Goal: Navigation & Orientation: Find specific page/section

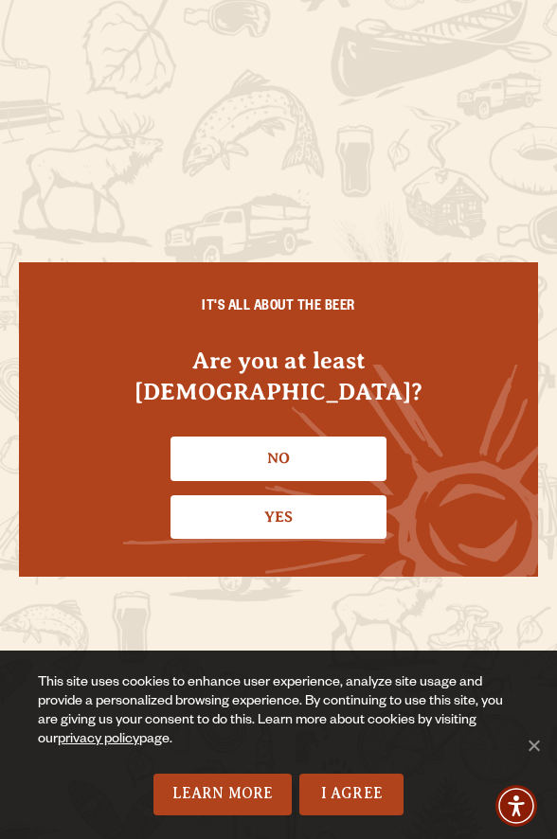
click at [276, 508] on link "Yes" at bounding box center [279, 518] width 216 height 44
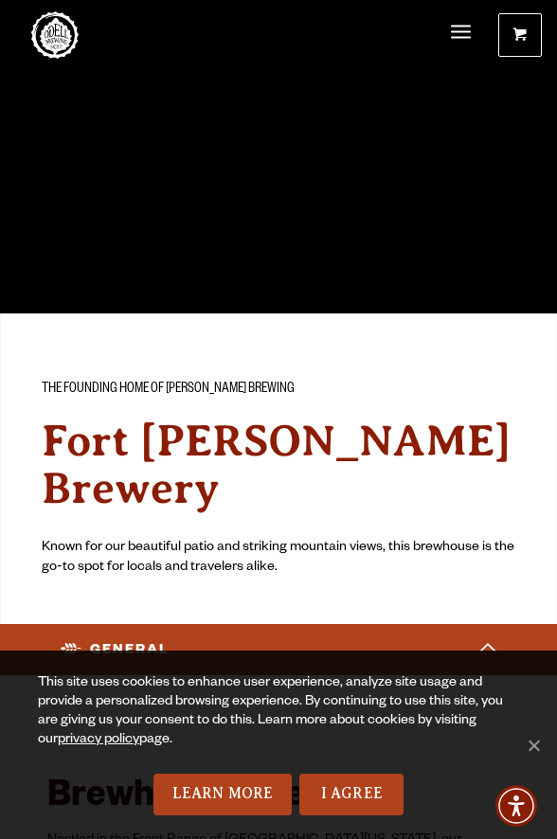
click at [543, 755] on span "Cookie Notice" at bounding box center [533, 745] width 19 height 19
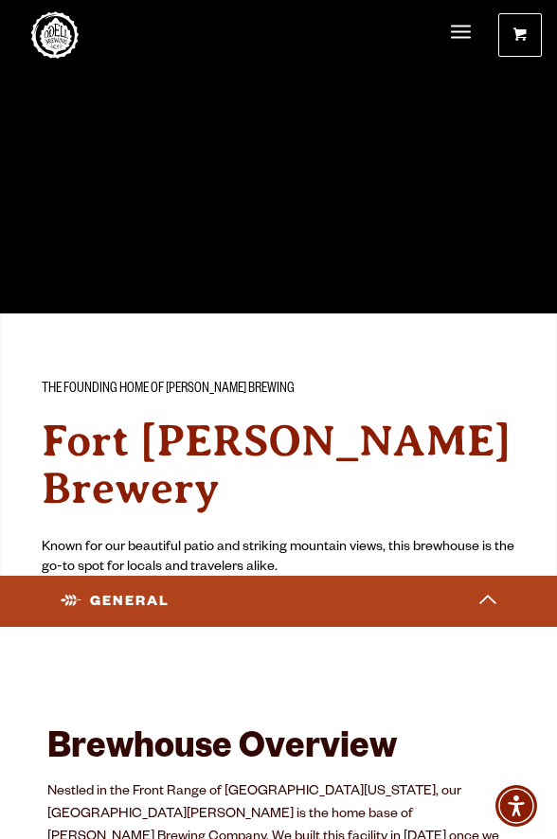
click at [471, 32] on span "Menu" at bounding box center [461, 32] width 20 height 2
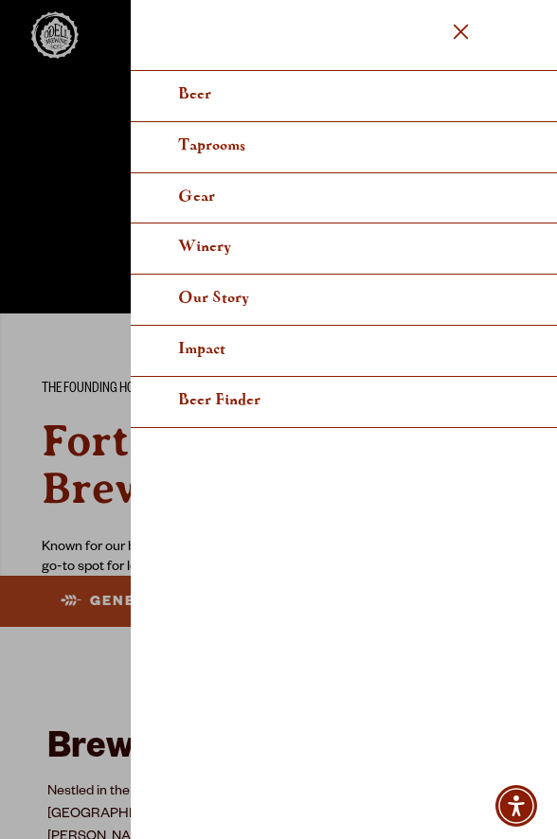
click at [247, 305] on span "Our Story" at bounding box center [213, 298] width 71 height 14
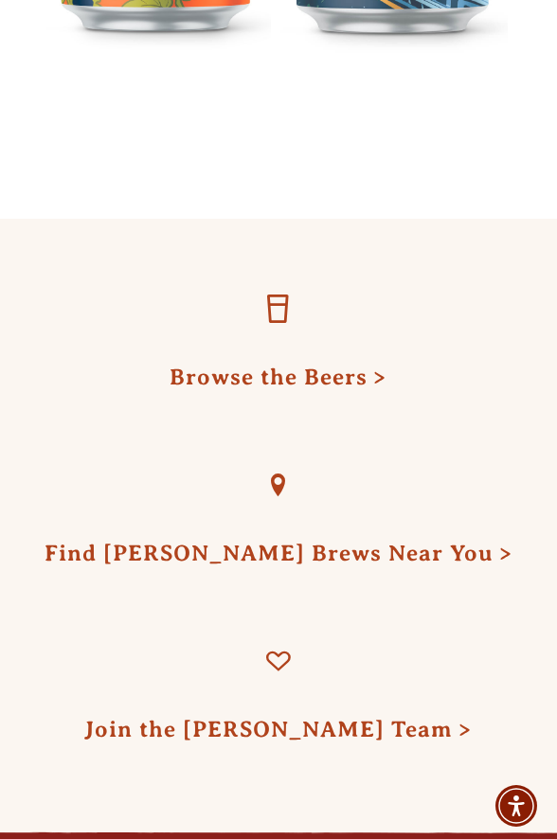
scroll to position [10148, 0]
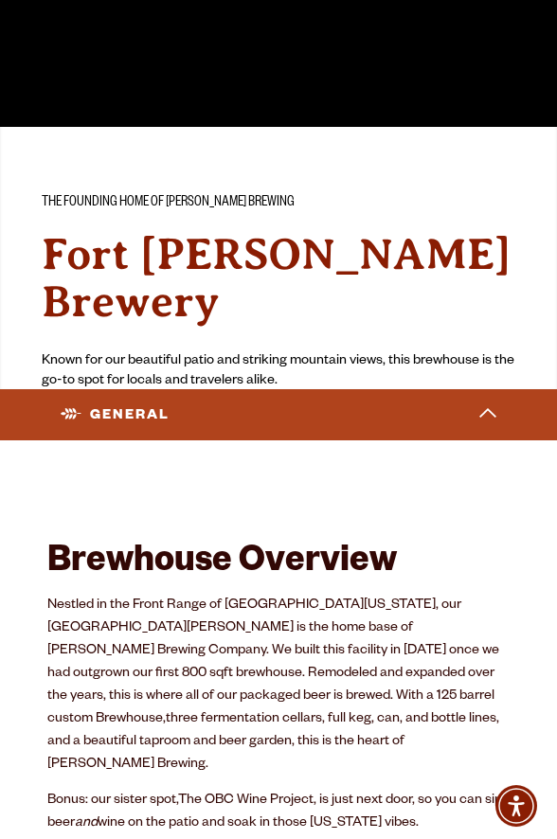
scroll to position [190, 0]
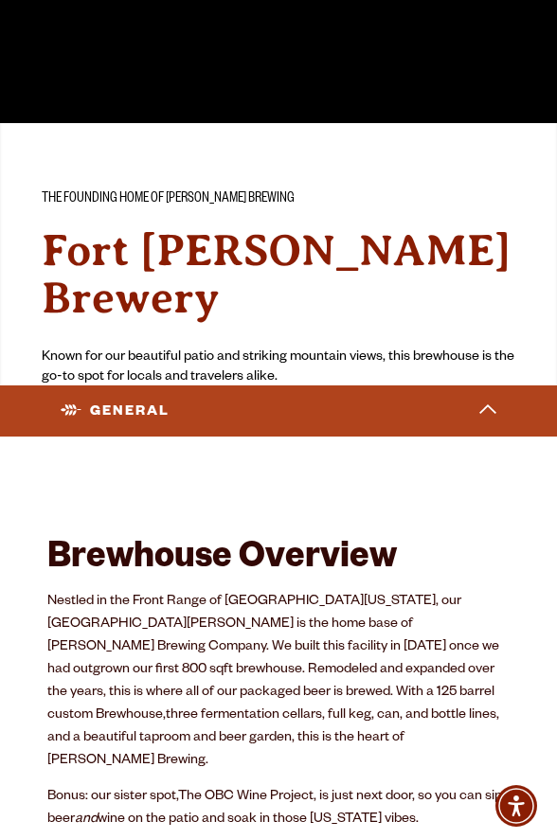
click at [489, 406] on polygon at bounding box center [487, 409] width 17 height 9
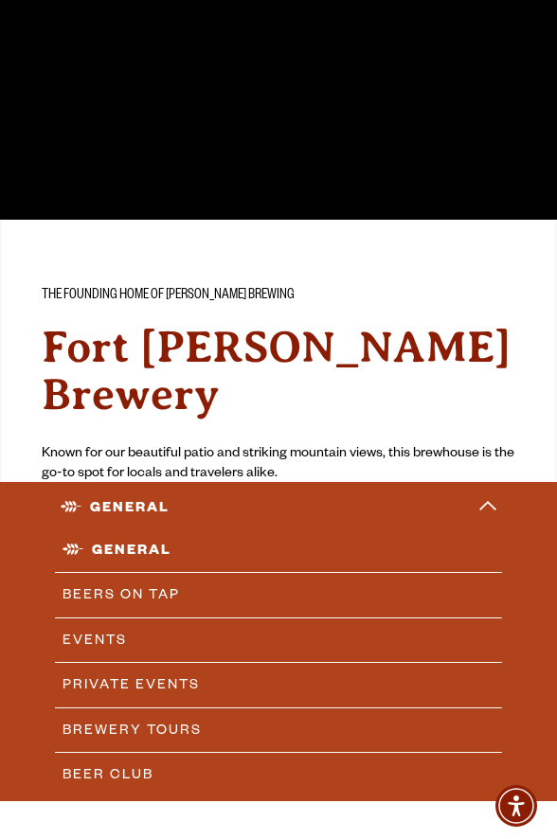
scroll to position [0, 0]
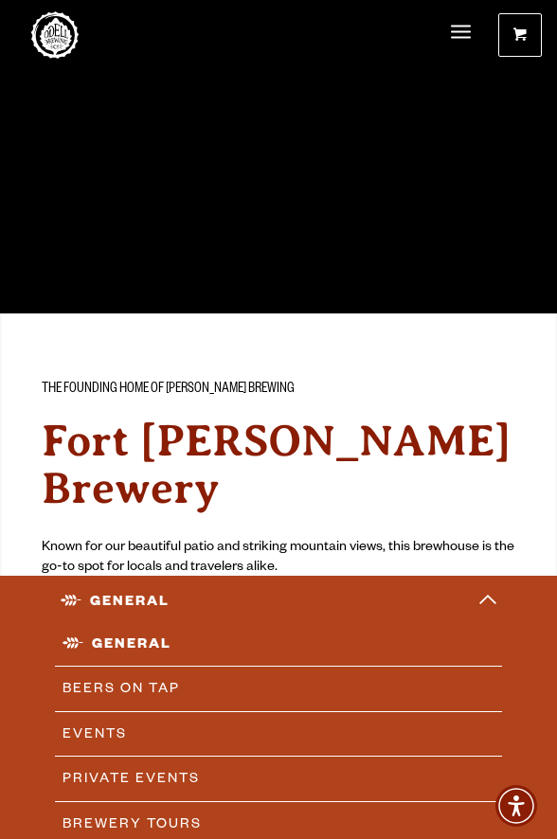
click at [52, 30] on link "Odell Home" at bounding box center [54, 34] width 47 height 47
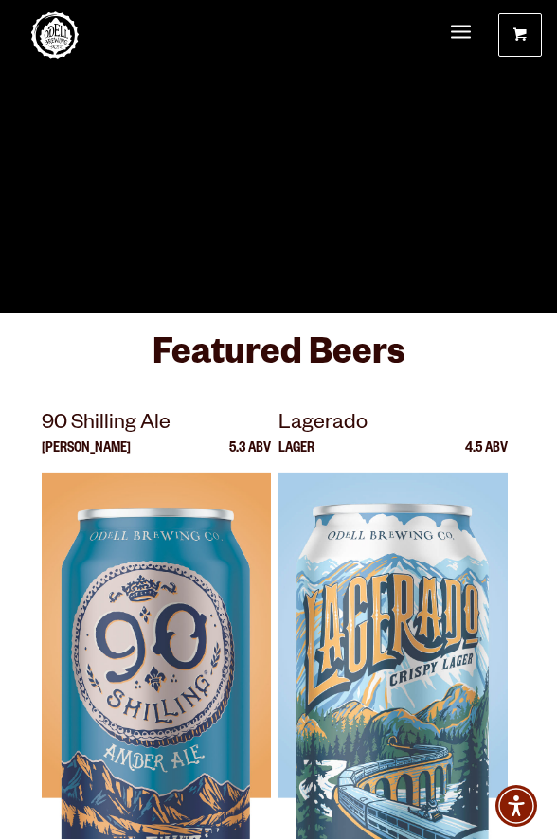
click at [471, 33] on span "Menu" at bounding box center [461, 32] width 20 height 2
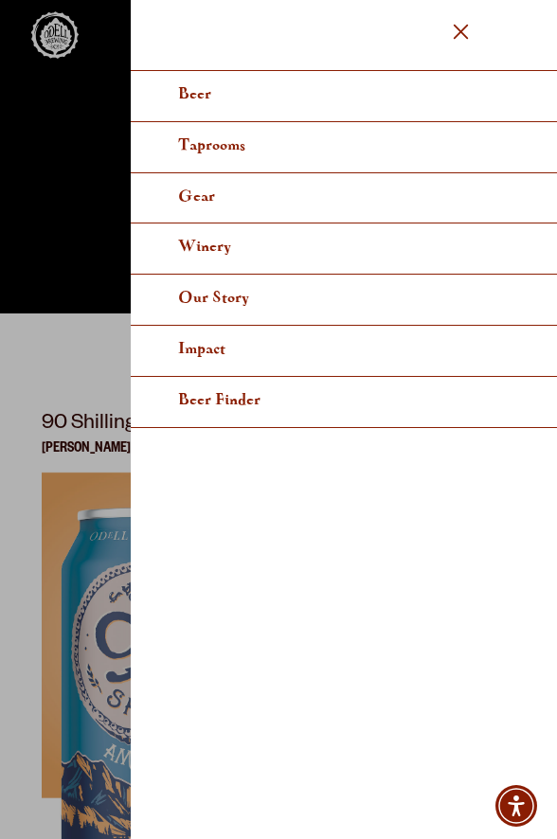
click at [239, 142] on span "Taprooms" at bounding box center [211, 145] width 67 height 14
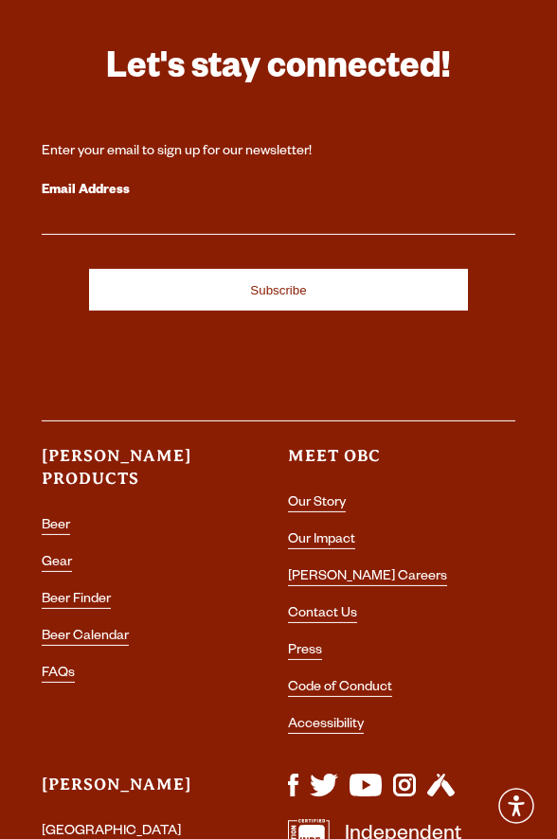
scroll to position [2747, 0]
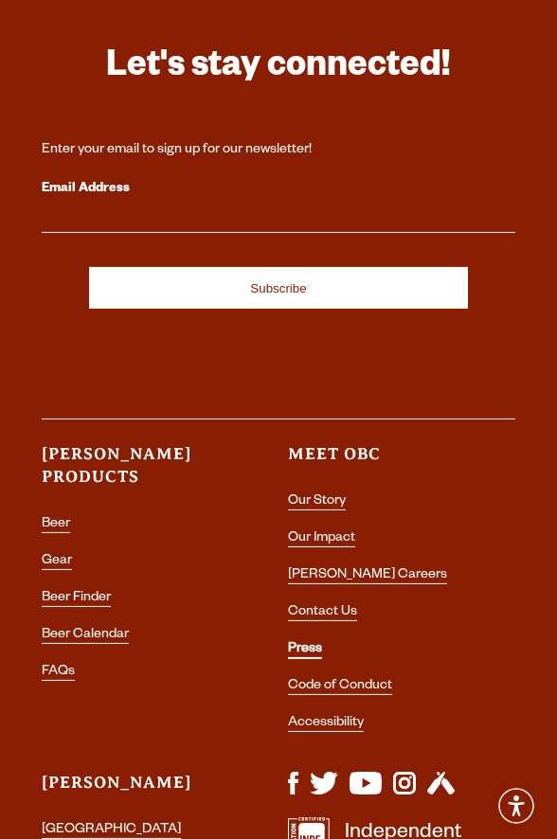
click at [309, 642] on link "Press" at bounding box center [305, 650] width 34 height 17
